Goal: Information Seeking & Learning: Learn about a topic

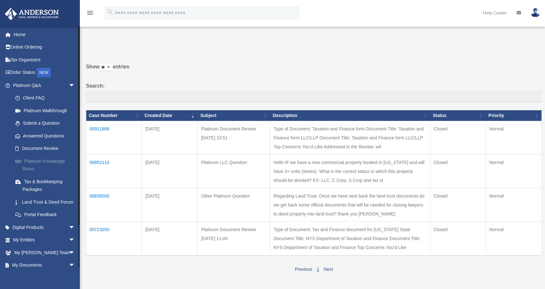
click at [49, 158] on link "Platinum Knowledge Room" at bounding box center [47, 165] width 76 height 20
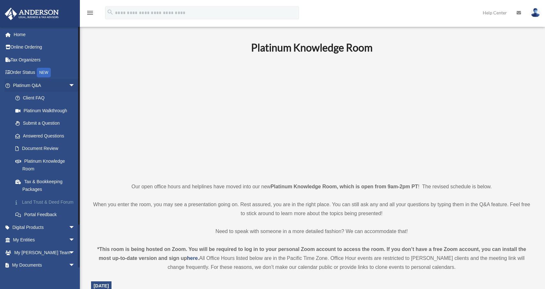
click at [36, 203] on link "Land Trust & Deed Forum" at bounding box center [47, 201] width 76 height 13
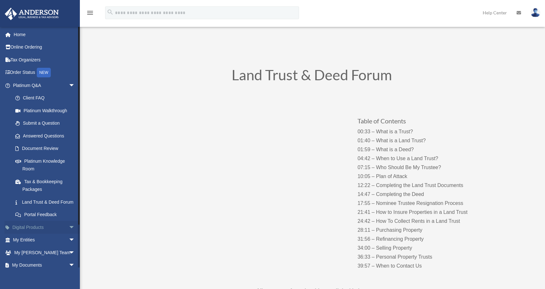
click at [69, 232] on span "arrow_drop_down" at bounding box center [75, 227] width 13 height 13
click at [69, 232] on span "arrow_drop_up" at bounding box center [75, 227] width 13 height 13
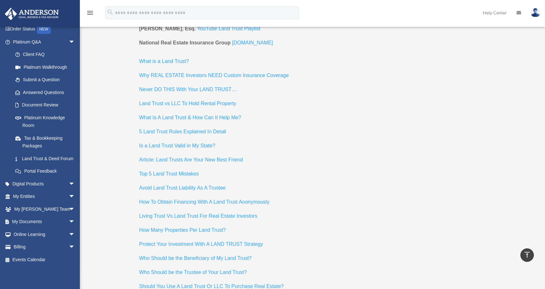
scroll to position [2650, 0]
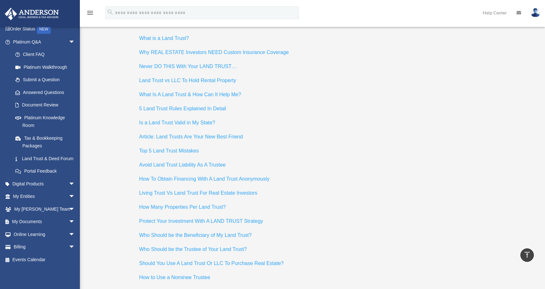
click at [182, 204] on span "How Many Properties Per Land Trust?" at bounding box center [182, 206] width 87 height 5
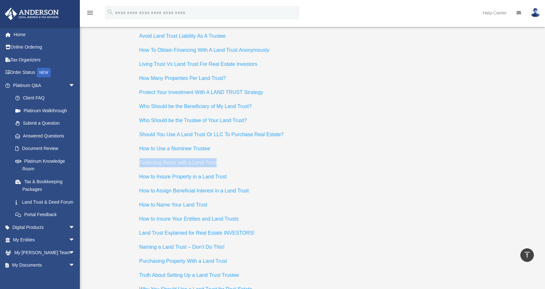
scroll to position [2715, 0]
